Goal: Task Accomplishment & Management: Complete application form

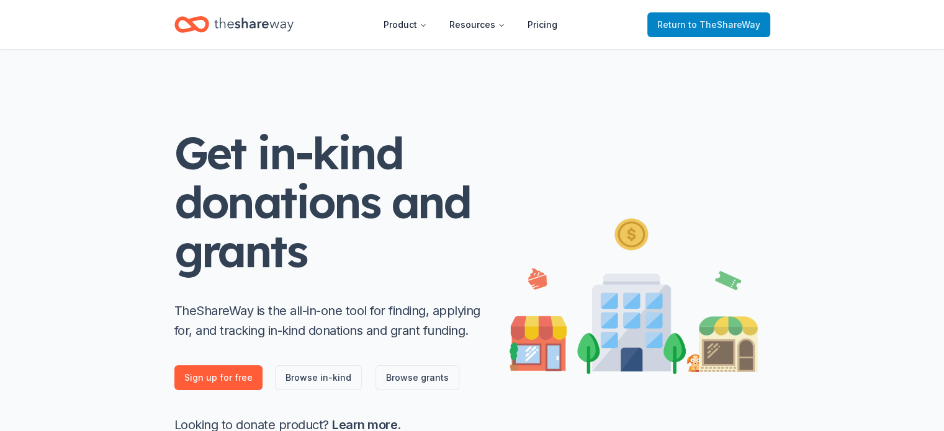
click at [702, 20] on span "to TheShareWay" at bounding box center [724, 24] width 72 height 11
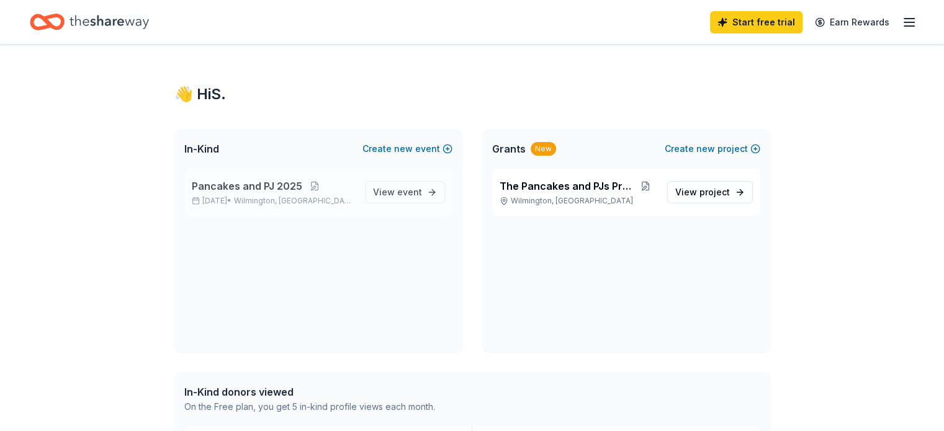
click at [221, 190] on span "Pancakes and PJ 2025" at bounding box center [247, 186] width 110 height 15
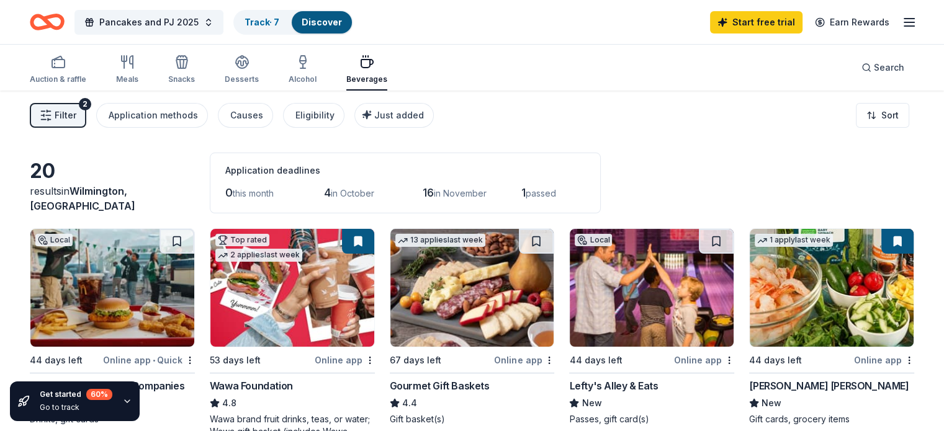
click at [331, 194] on span "4" at bounding box center [327, 192] width 7 height 13
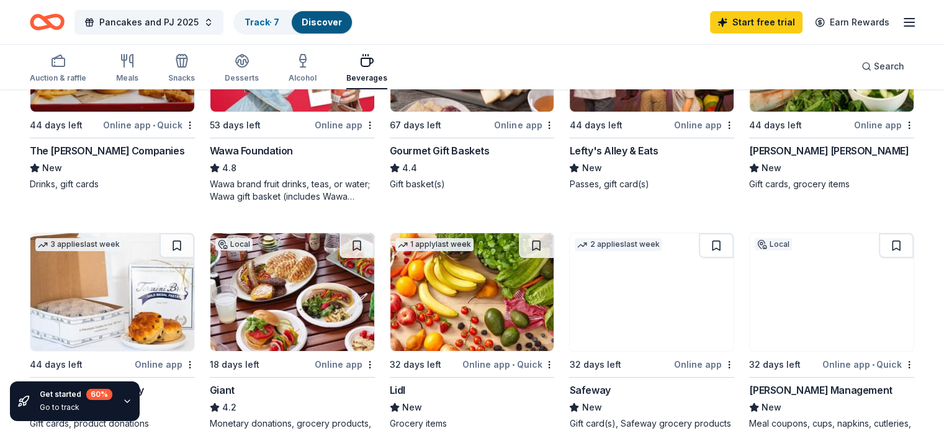
scroll to position [310, 0]
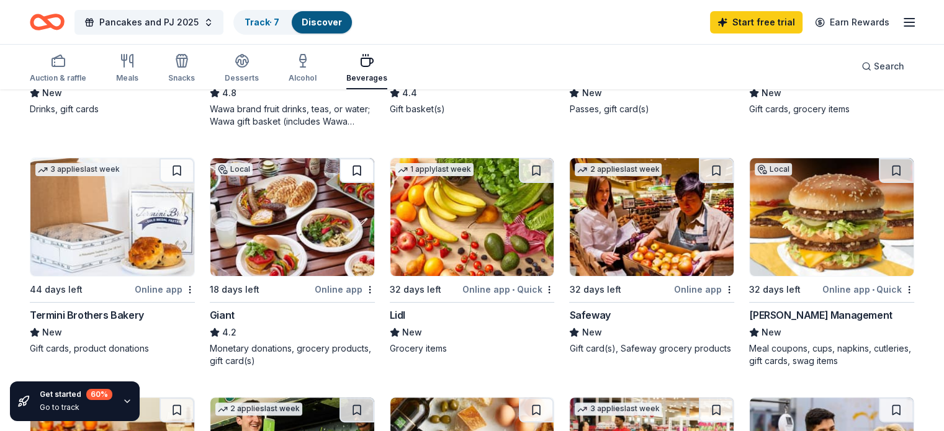
click at [364, 169] on button at bounding box center [357, 170] width 35 height 25
click at [531, 168] on button at bounding box center [536, 170] width 35 height 25
click at [705, 168] on button at bounding box center [716, 170] width 35 height 25
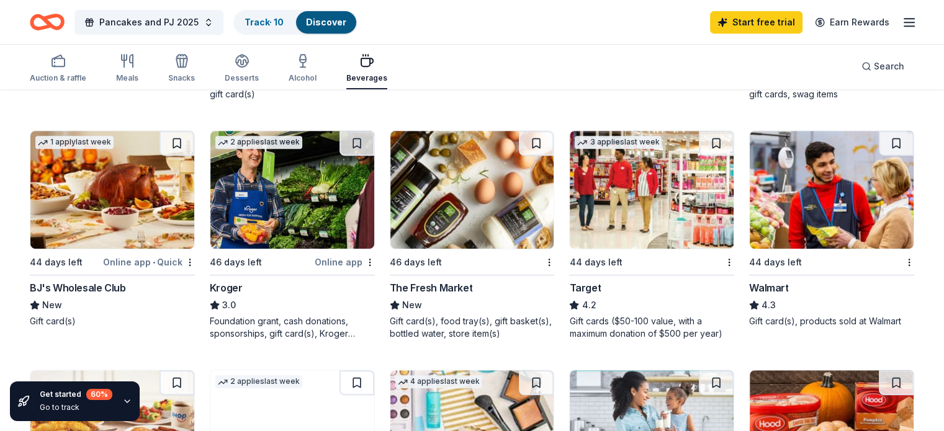
scroll to position [559, 0]
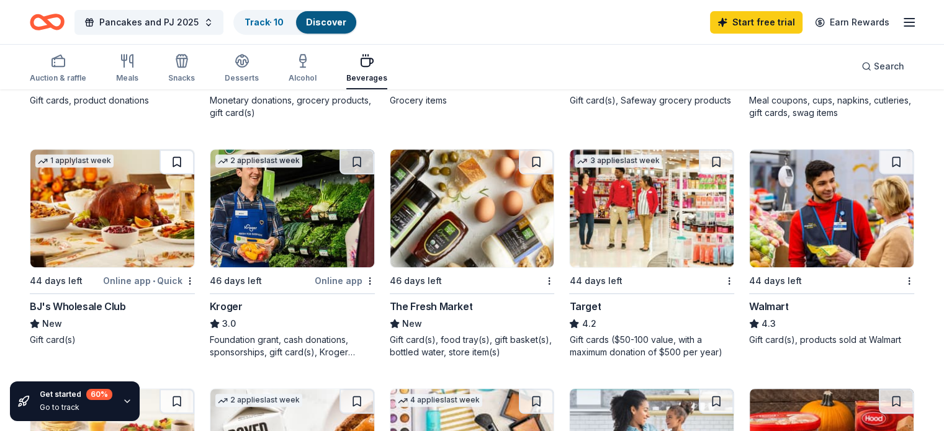
click at [191, 161] on button at bounding box center [177, 162] width 35 height 25
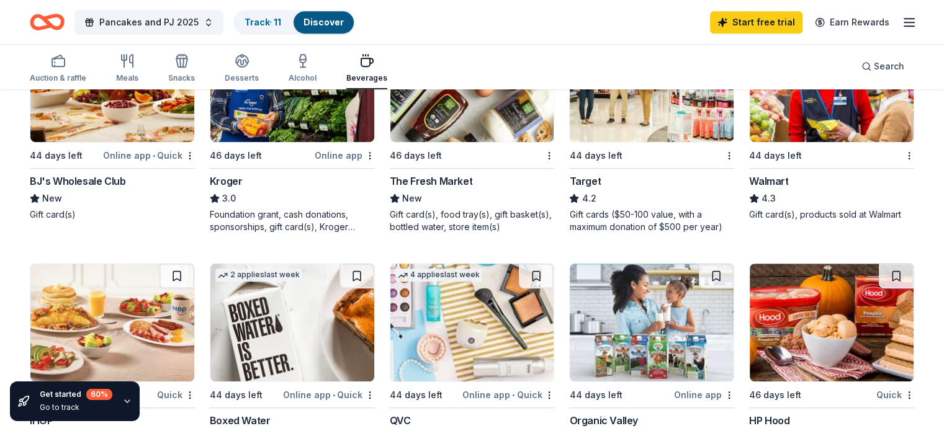
scroll to position [621, 0]
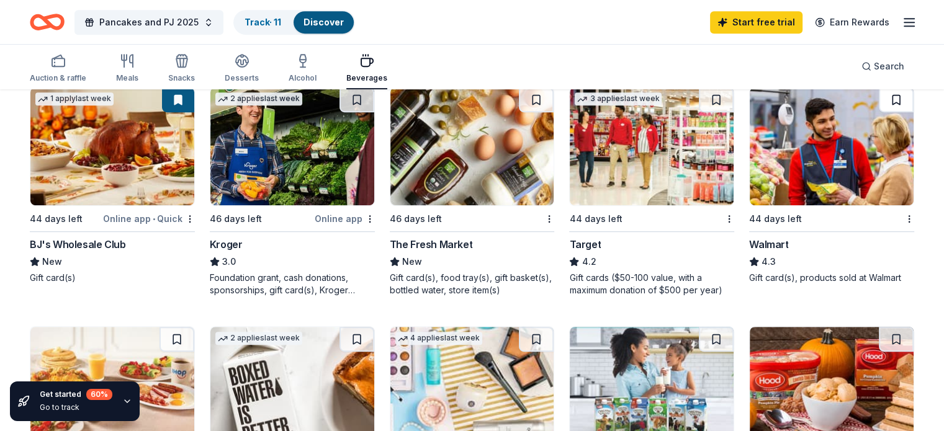
click at [879, 101] on button at bounding box center [896, 100] width 35 height 25
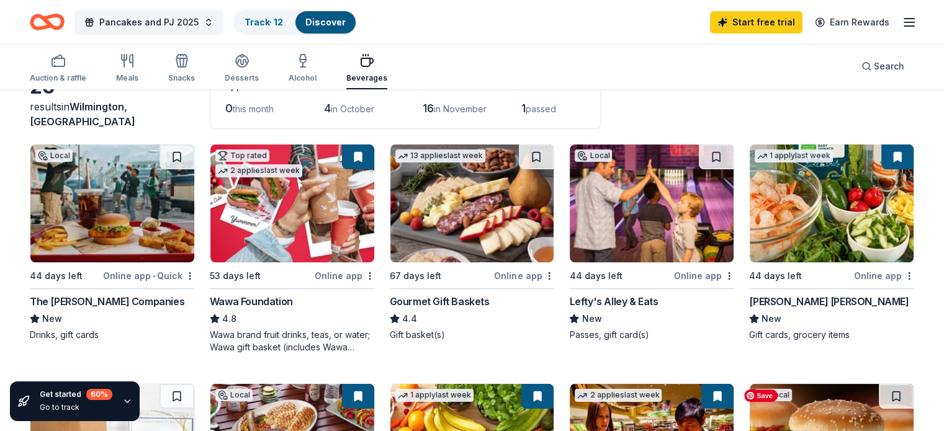
scroll to position [0, 0]
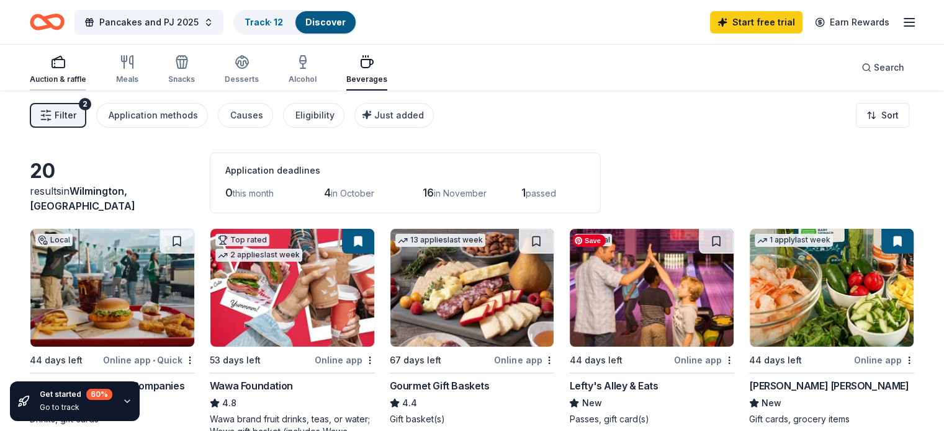
click at [66, 61] on icon "button" at bounding box center [58, 62] width 15 height 15
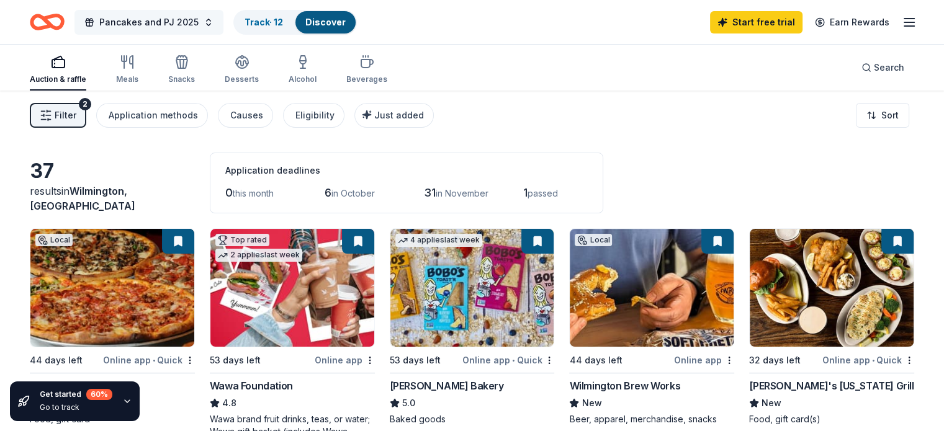
click at [133, 22] on span "Pancakes and PJ 2025" at bounding box center [148, 22] width 99 height 15
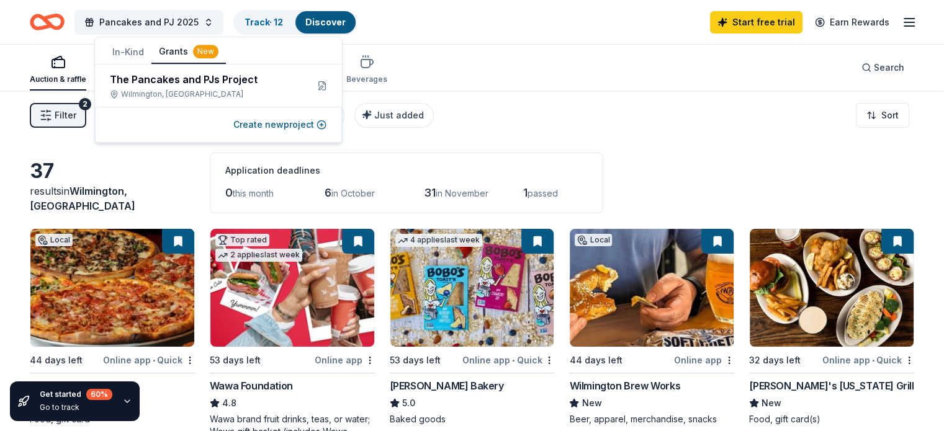
click at [168, 51] on button "Grants New" at bounding box center [188, 52] width 74 height 24
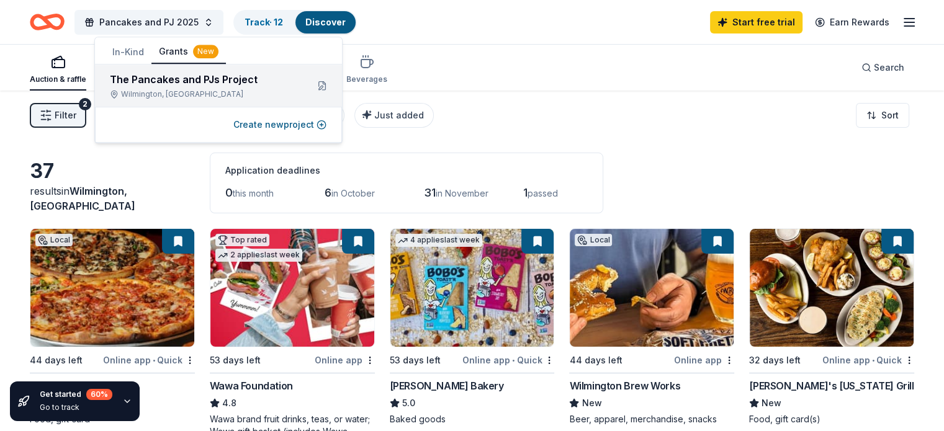
click at [169, 77] on div "The Pancakes and PJs Project" at bounding box center [203, 79] width 187 height 15
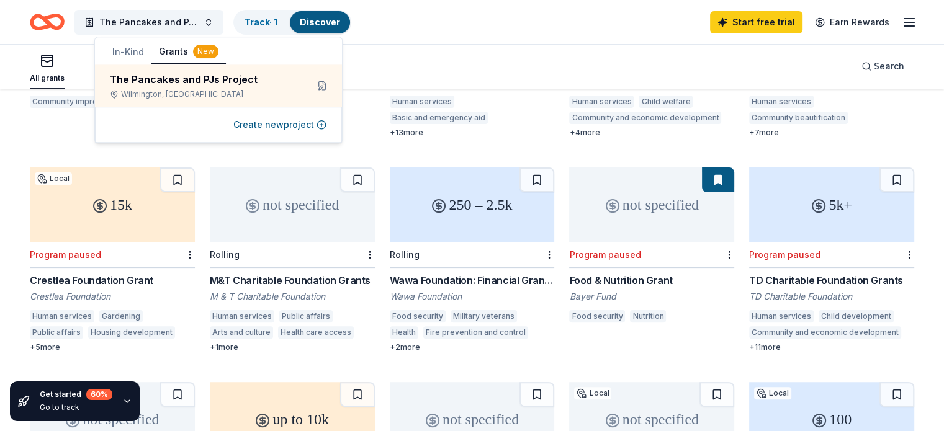
scroll to position [248, 0]
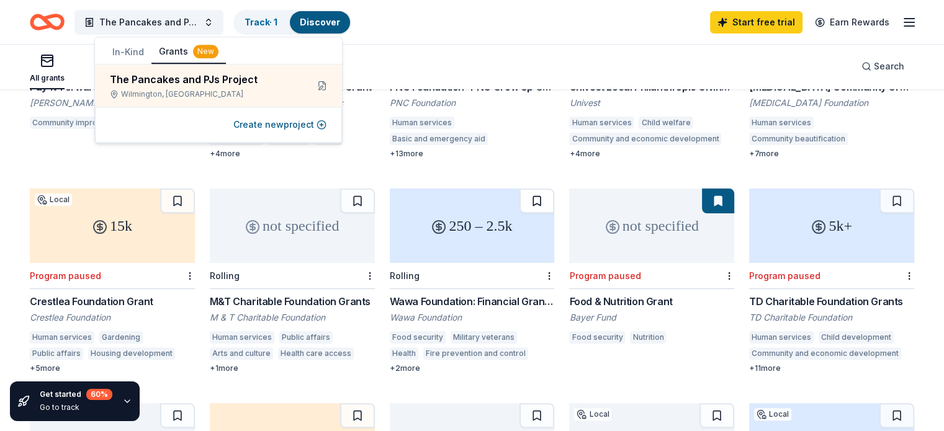
click at [534, 189] on button at bounding box center [537, 201] width 35 height 25
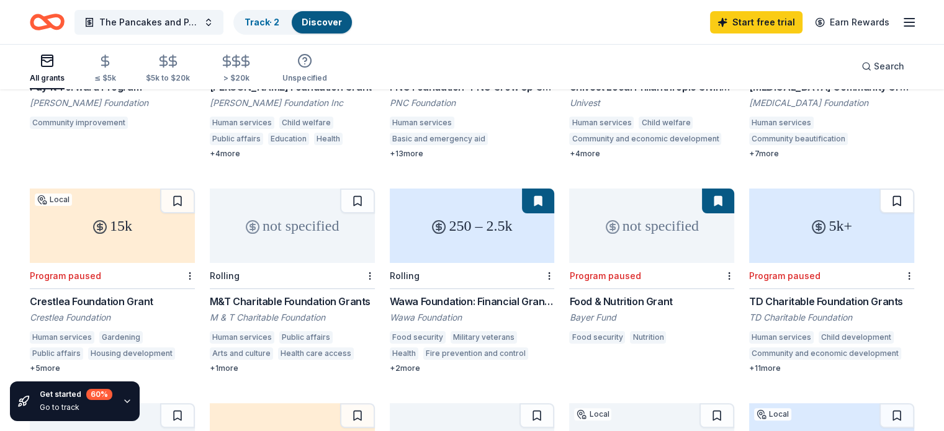
click at [880, 189] on button at bounding box center [897, 201] width 35 height 25
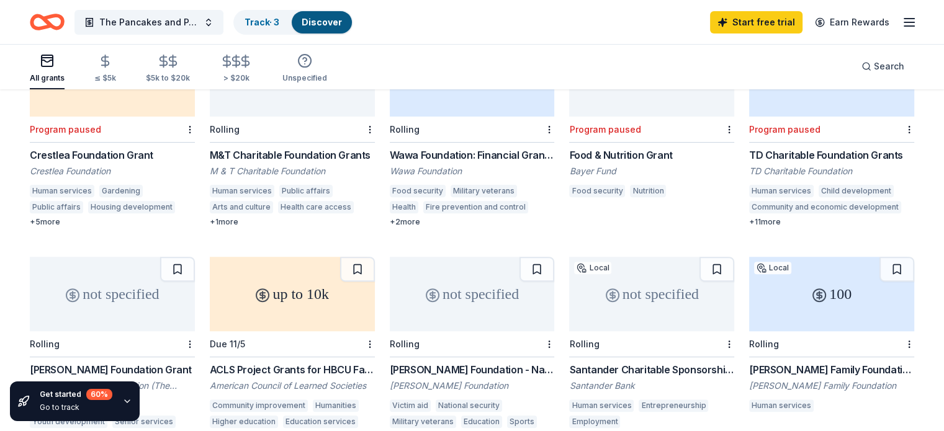
scroll to position [435, 0]
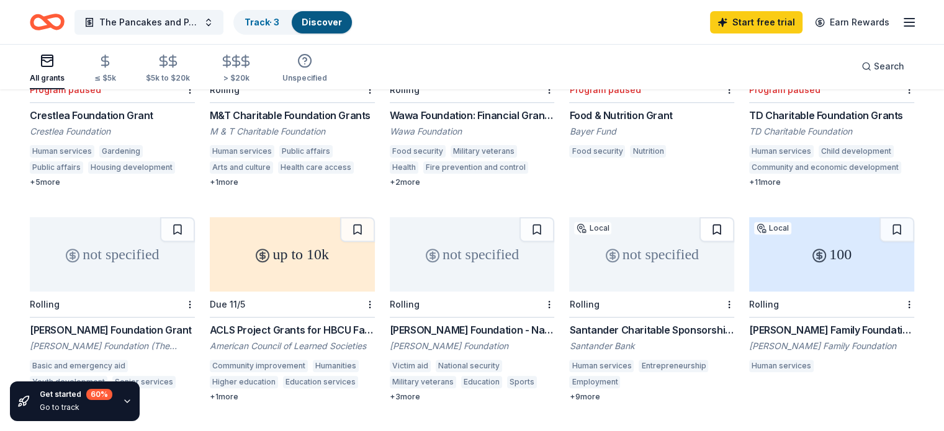
click at [705, 217] on button at bounding box center [717, 229] width 35 height 25
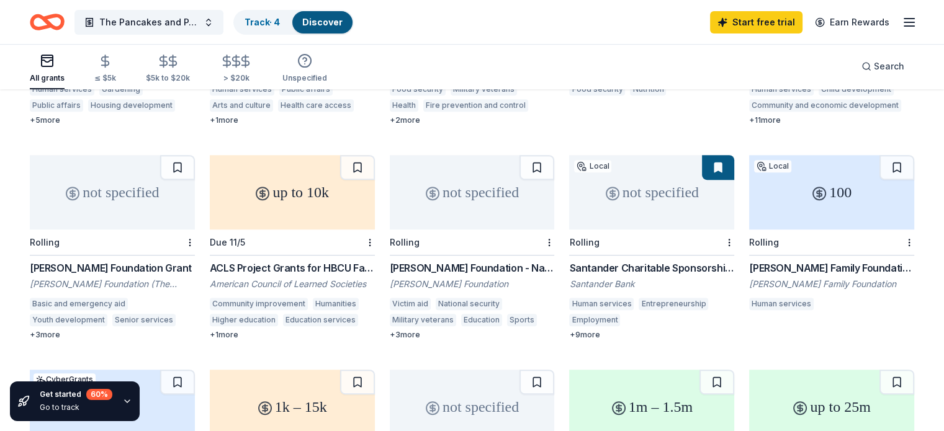
click at [67, 330] on div "+ 3 more" at bounding box center [112, 335] width 165 height 10
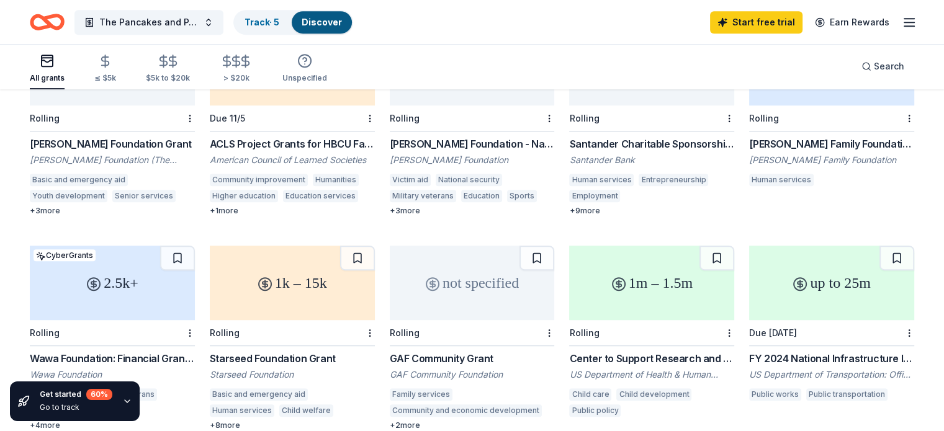
scroll to position [683, 0]
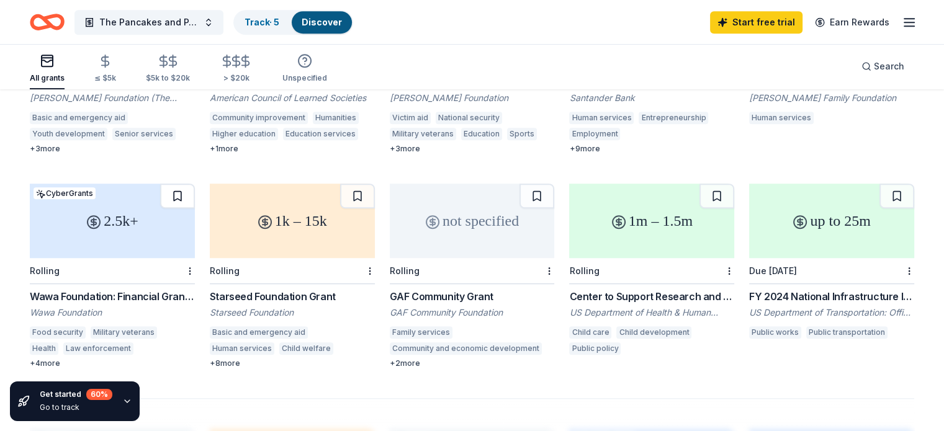
click at [190, 184] on button at bounding box center [177, 196] width 35 height 25
click at [361, 184] on button at bounding box center [357, 196] width 35 height 25
click at [535, 184] on button at bounding box center [537, 196] width 35 height 25
click at [624, 220] on div "1m – 1.5m" at bounding box center [651, 221] width 165 height 74
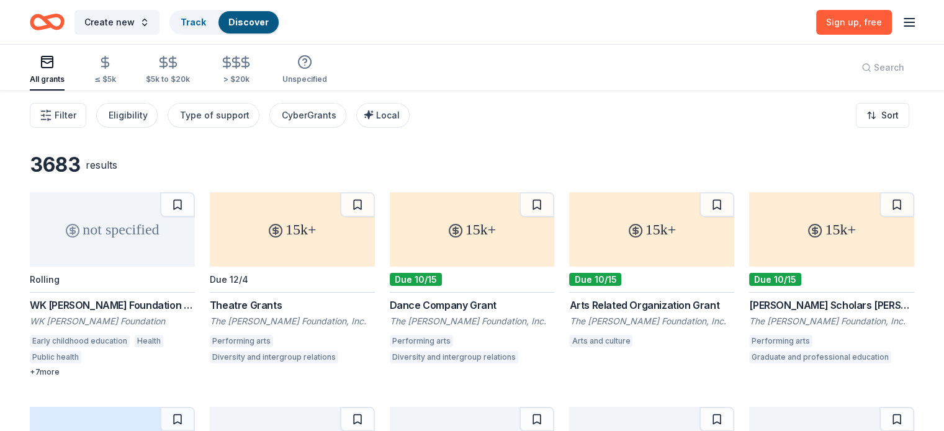
click at [902, 20] on icon "button" at bounding box center [909, 22] width 15 height 15
click at [742, 122] on button "Log in" at bounding box center [735, 120] width 29 height 15
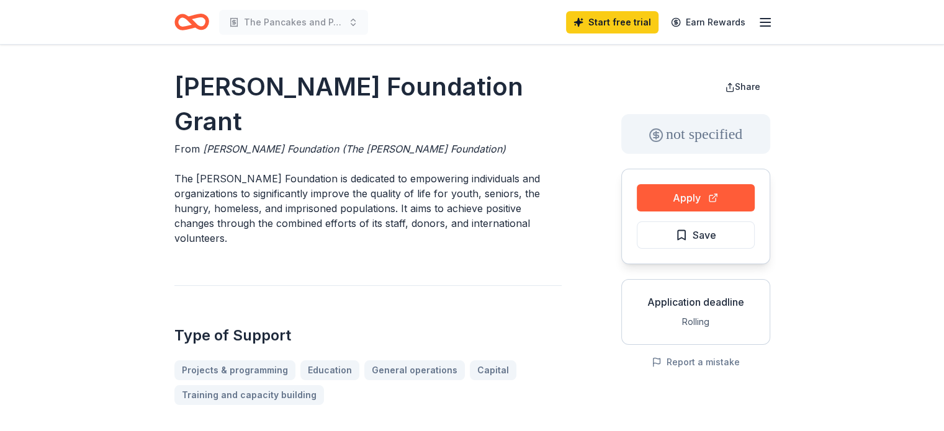
click at [701, 232] on span "Save" at bounding box center [705, 235] width 24 height 16
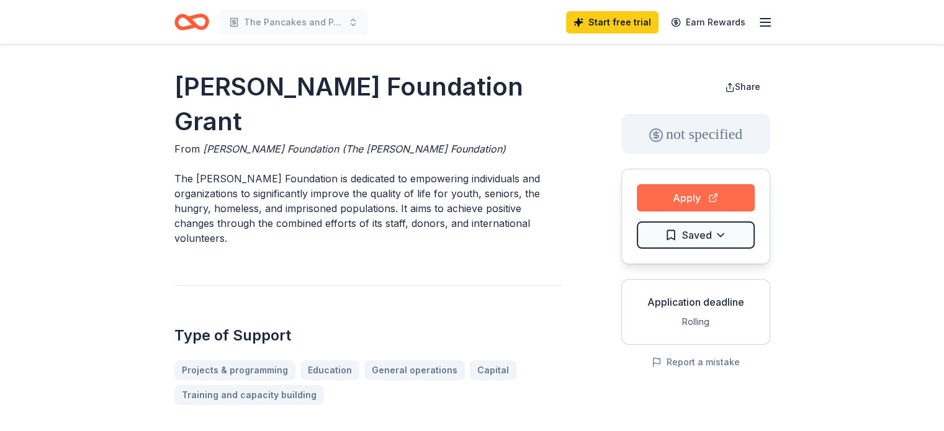
click at [685, 202] on button "Apply" at bounding box center [696, 197] width 118 height 27
click at [709, 195] on button "Apply" at bounding box center [696, 197] width 118 height 27
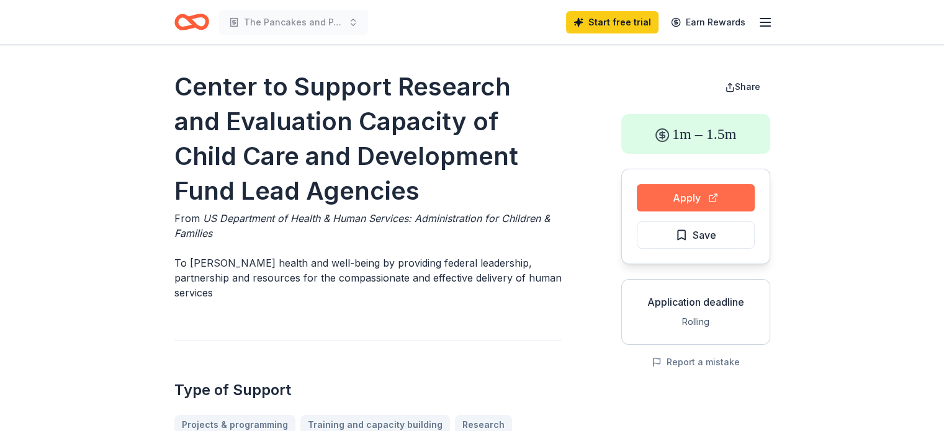
click at [691, 193] on button "Apply" at bounding box center [696, 197] width 118 height 27
click at [765, 22] on icon "button" at bounding box center [765, 22] width 15 height 15
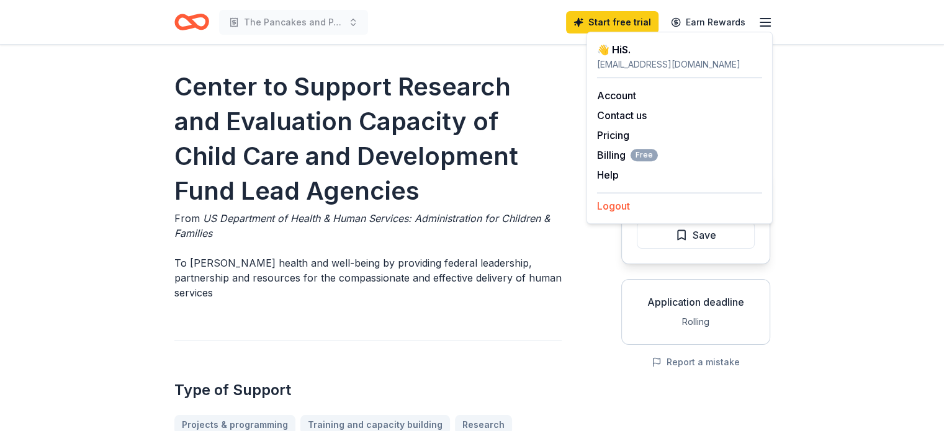
click at [615, 210] on button "Logout" at bounding box center [613, 206] width 33 height 15
